Goal: Find specific page/section: Find specific page/section

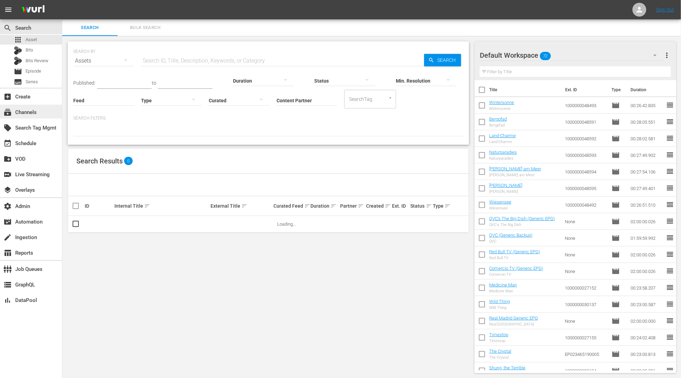
click at [27, 114] on div "subscriptions Channels" at bounding box center [19, 111] width 39 height 6
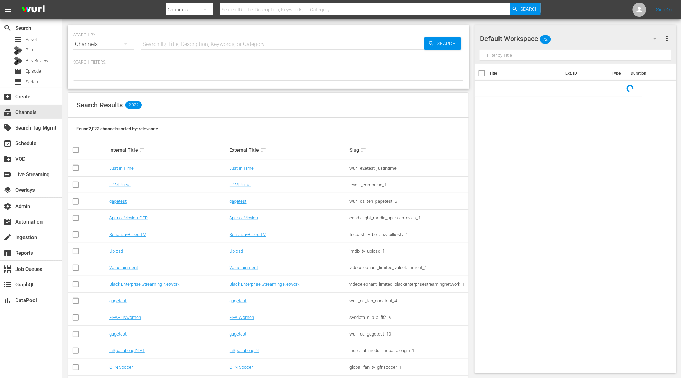
click at [165, 43] on input "text" at bounding box center [282, 44] width 283 height 17
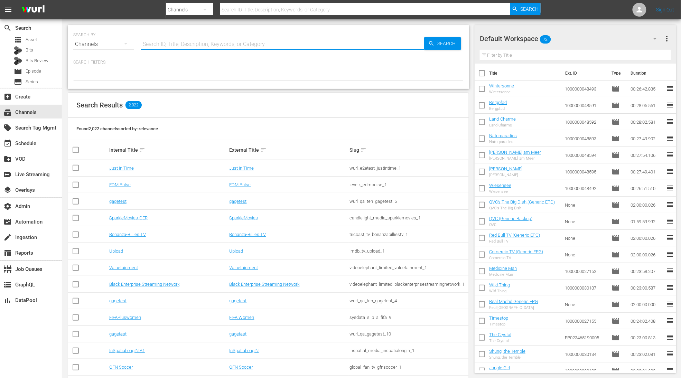
paste input "banijay_media_germany_gmbh_stromberg_1"
type input "banijay_media_germany_gmbh_stromberg_1"
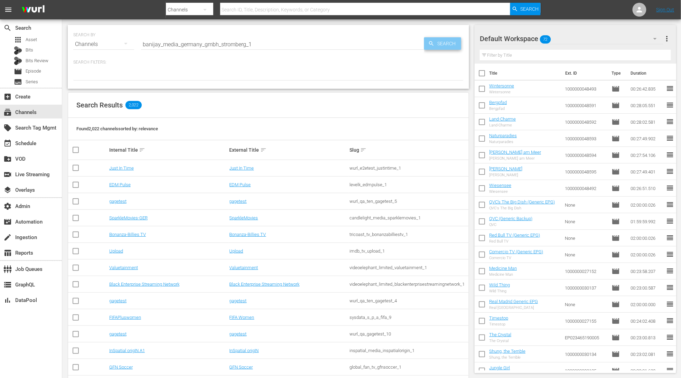
click at [435, 47] on span "Search" at bounding box center [447, 43] width 27 height 12
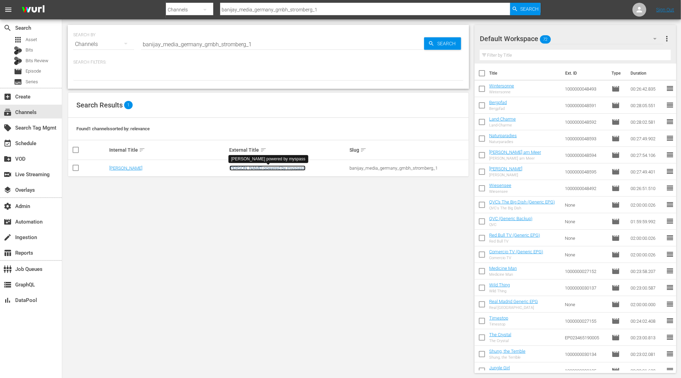
click at [277, 169] on link "[PERSON_NAME] powered by myspass" at bounding box center [267, 167] width 76 height 5
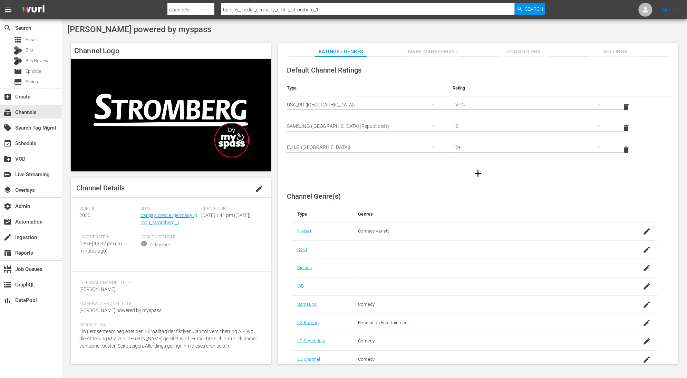
click at [454, 50] on span "Image Management" at bounding box center [433, 51] width 52 height 9
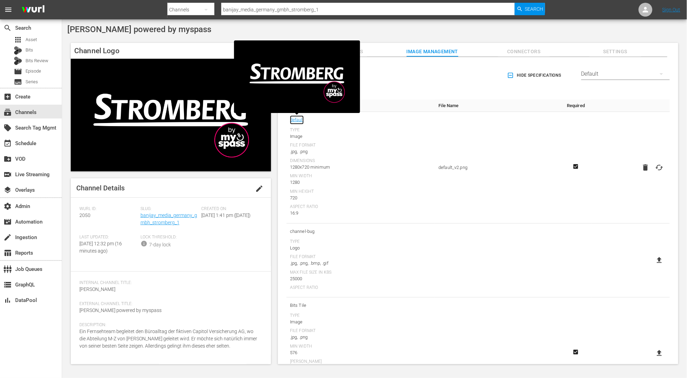
click at [302, 120] on link "default" at bounding box center [297, 119] width 14 height 9
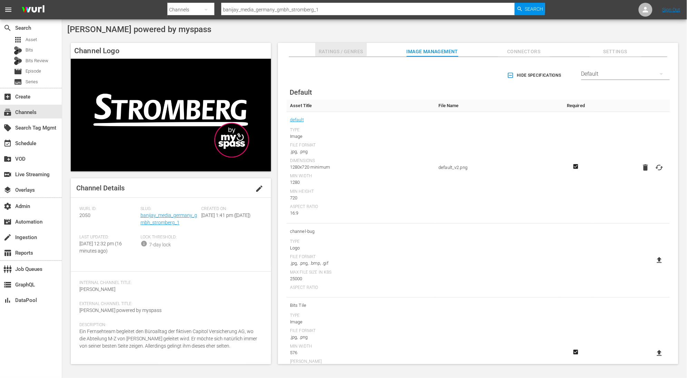
click at [364, 48] on span "Ratings / Genres" at bounding box center [341, 51] width 52 height 9
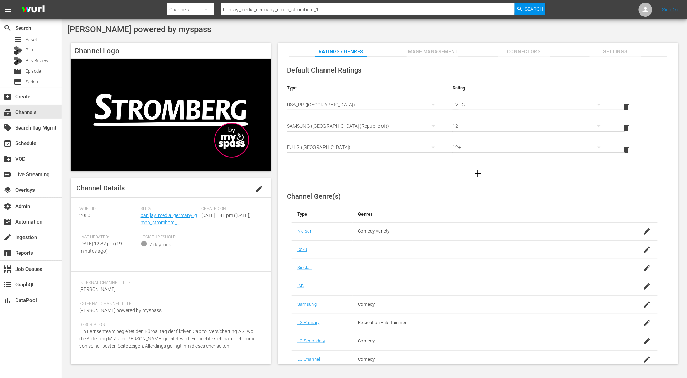
drag, startPoint x: 265, startPoint y: 5, endPoint x: 226, endPoint y: 6, distance: 39.0
click at [226, 6] on input "banijay_media_germany_gmbh_stromberg_1" at bounding box center [368, 9] width 294 height 17
paste input "hemisphere_media_group_todonovelas_2"
type input "hemisphere_media_group_todonovelas_2"
click at [526, 10] on span "Search" at bounding box center [534, 9] width 18 height 12
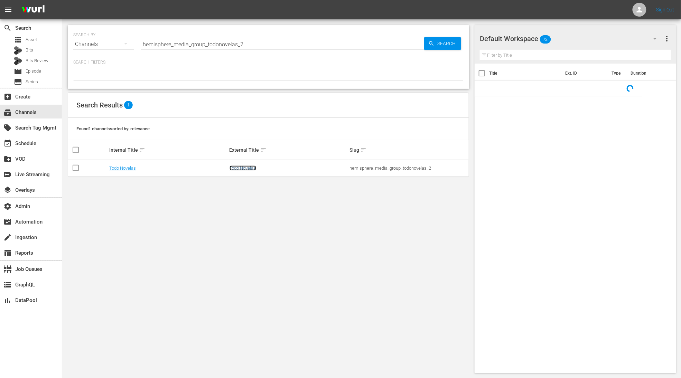
click at [246, 167] on link "Todo Novelas" at bounding box center [242, 167] width 27 height 5
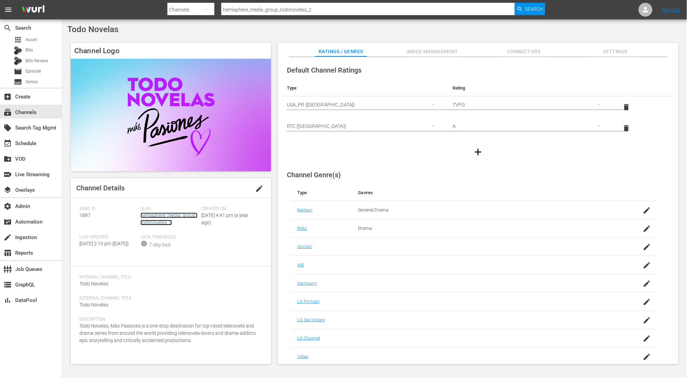
click at [167, 215] on link "hemisphere_media_group_todonovelas_2" at bounding box center [169, 218] width 57 height 13
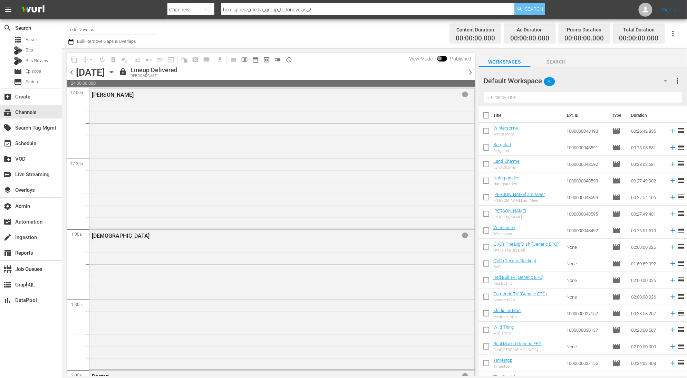
click at [530, 7] on span "Search" at bounding box center [534, 9] width 18 height 12
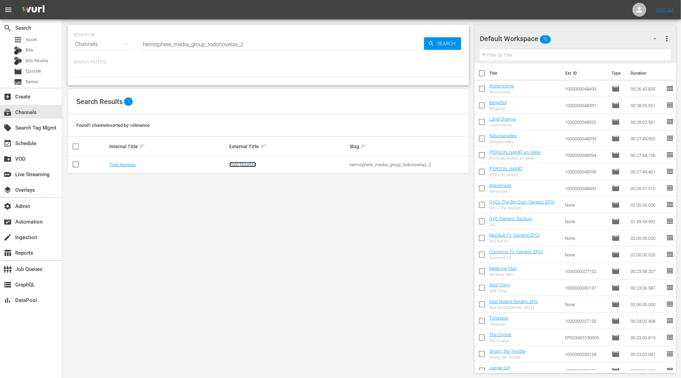
click at [249, 164] on link "Todo Novelas" at bounding box center [242, 164] width 27 height 5
